Goal: Navigation & Orientation: Go to known website

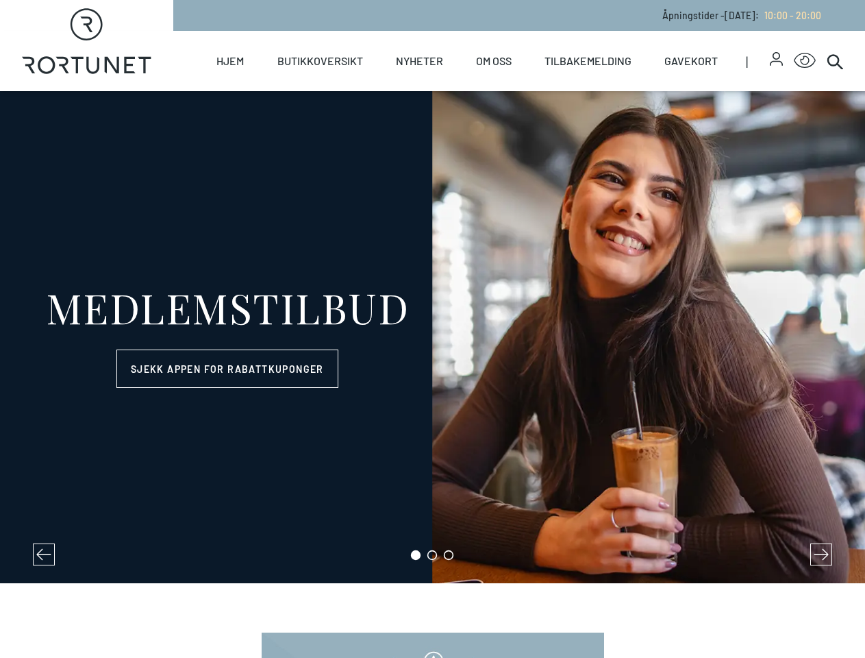
select select "NO"
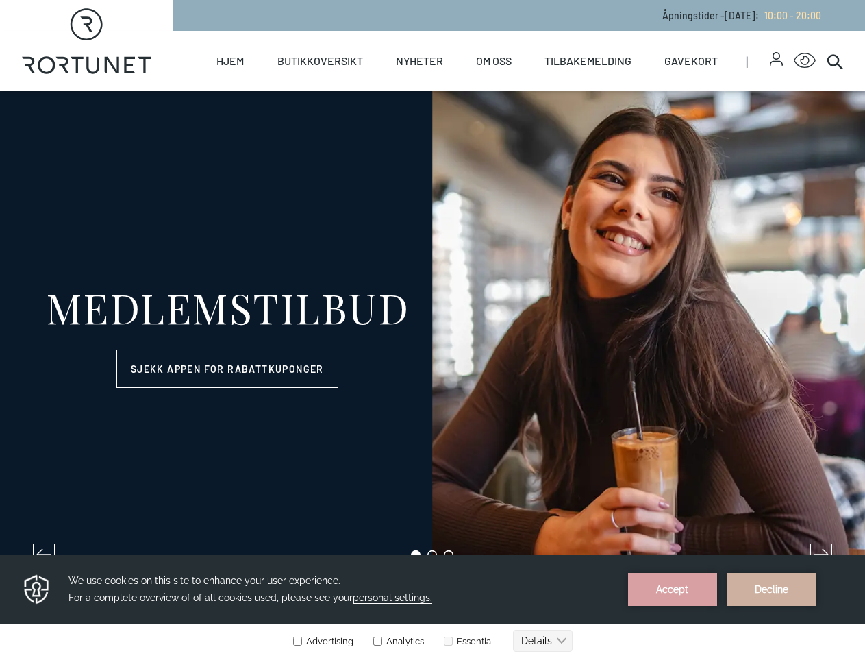
click at [773, 59] on icon "button" at bounding box center [777, 56] width 8 height 8
click at [794, 61] on icon "Click for Accessibility Features" at bounding box center [805, 61] width 22 height 16
